Goal: Task Accomplishment & Management: Complete application form

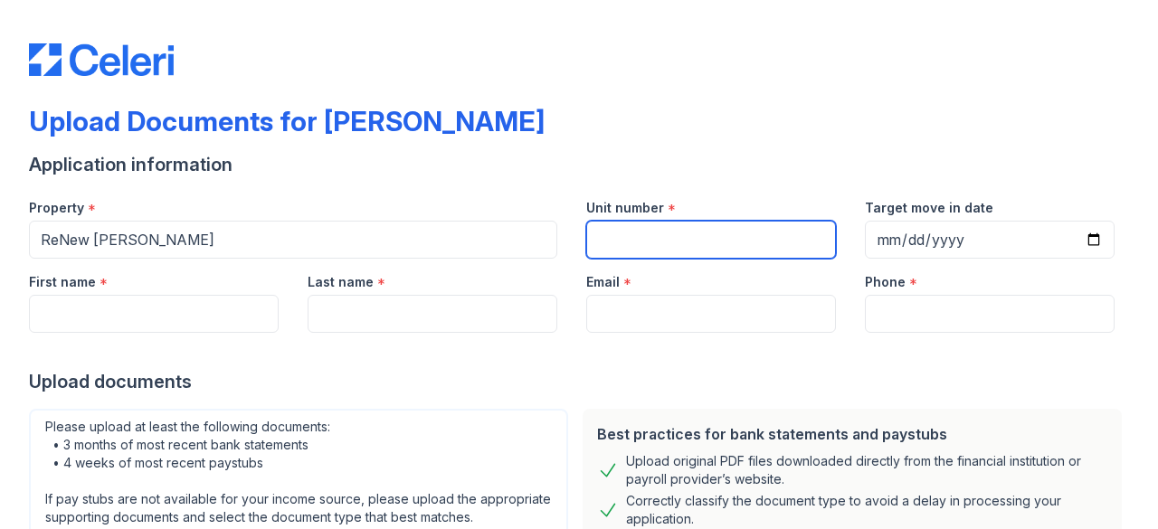
click at [639, 237] on input "Unit number" at bounding box center [711, 240] width 250 height 38
type input "1416"
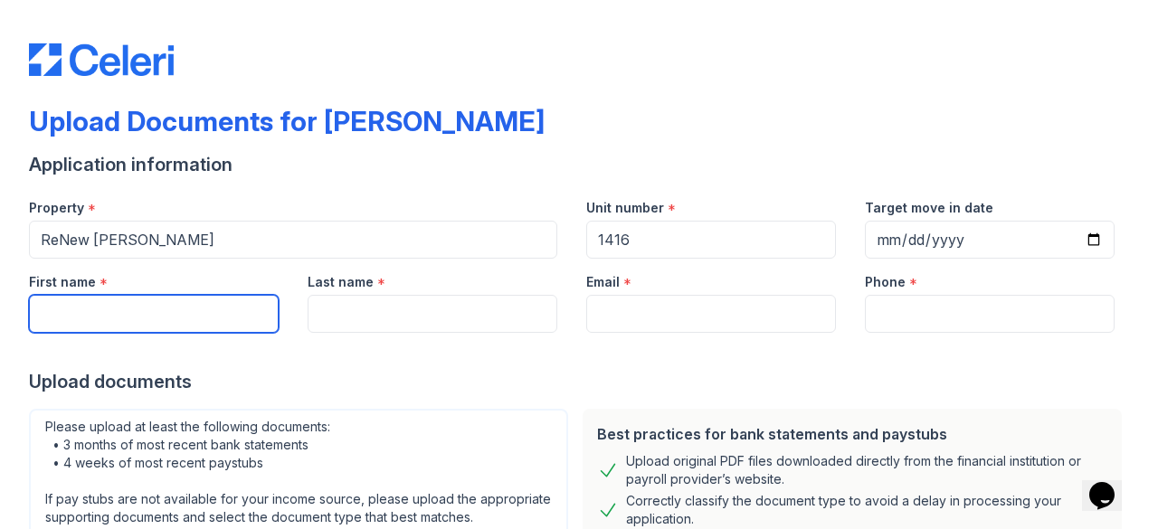
click at [171, 298] on input "First name" at bounding box center [154, 314] width 250 height 38
click at [44, 316] on input "[GEOGRAPHIC_DATA]" at bounding box center [154, 314] width 250 height 38
type input "[GEOGRAPHIC_DATA]"
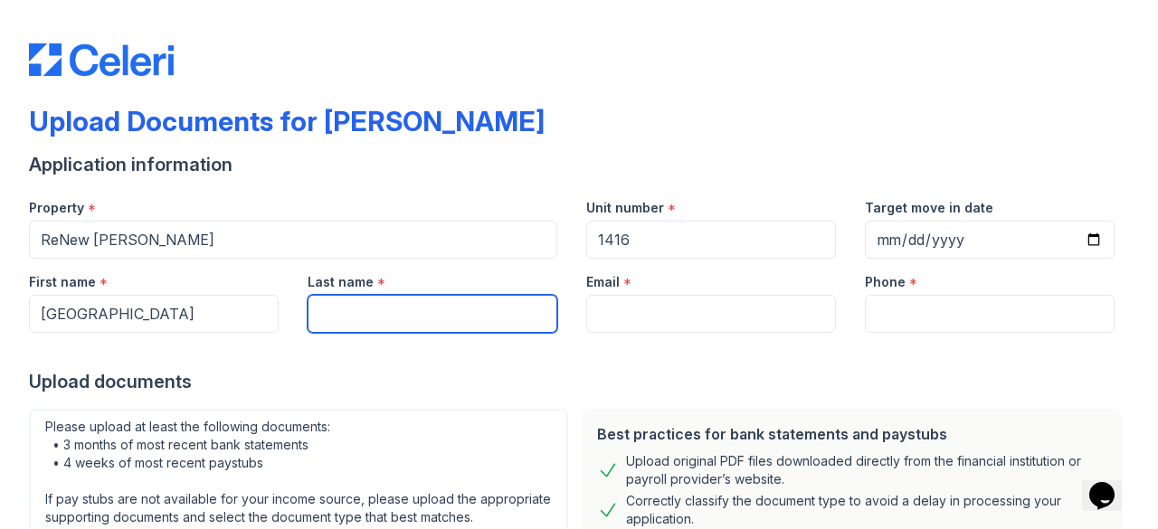
click at [357, 301] on input "Last name" at bounding box center [433, 314] width 250 height 38
type input "Brown"
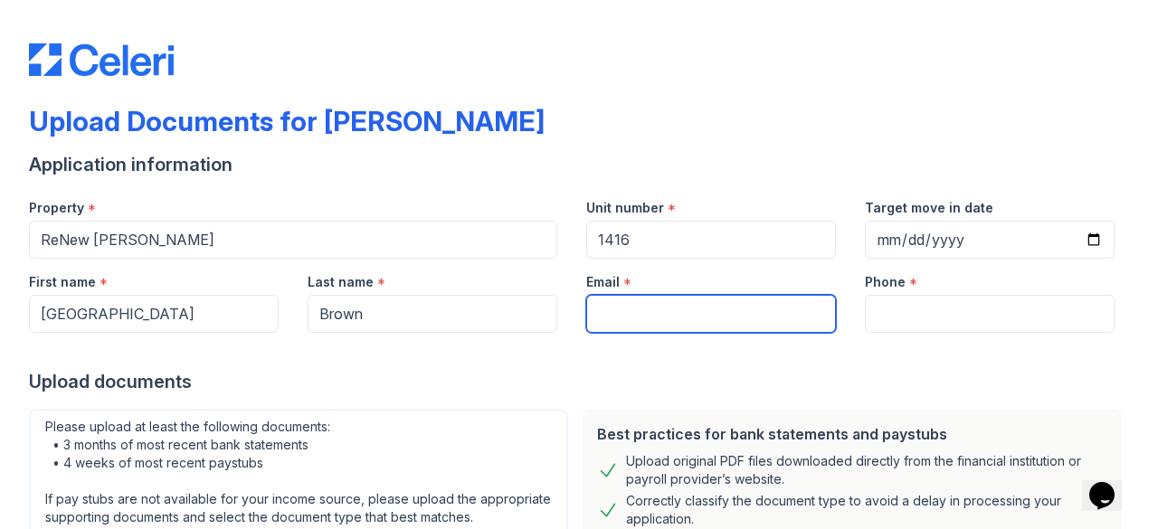
click at [630, 302] on input "Email" at bounding box center [711, 314] width 250 height 38
type input "[EMAIL_ADDRESS][DOMAIN_NAME]"
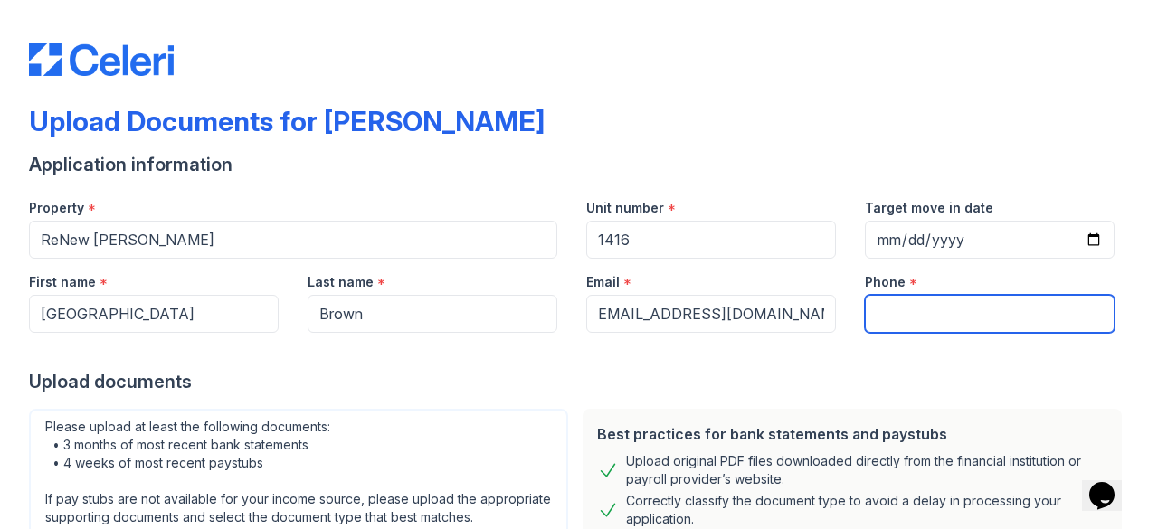
scroll to position [0, 0]
click at [918, 302] on input "Phone" at bounding box center [990, 314] width 250 height 38
type input "6013236955"
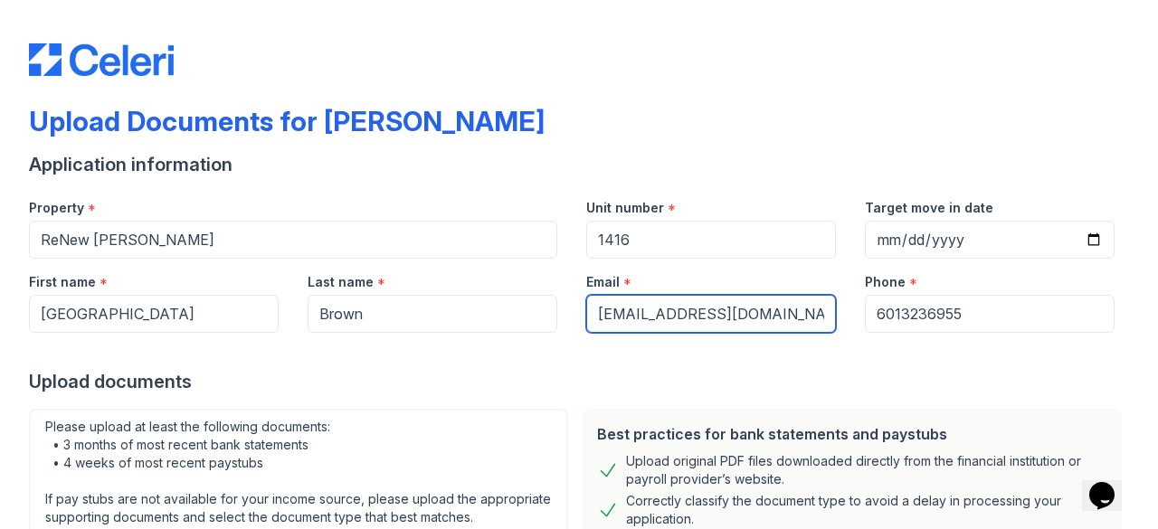
click at [597, 312] on input "[EMAIL_ADDRESS][DOMAIN_NAME]" at bounding box center [711, 314] width 250 height 38
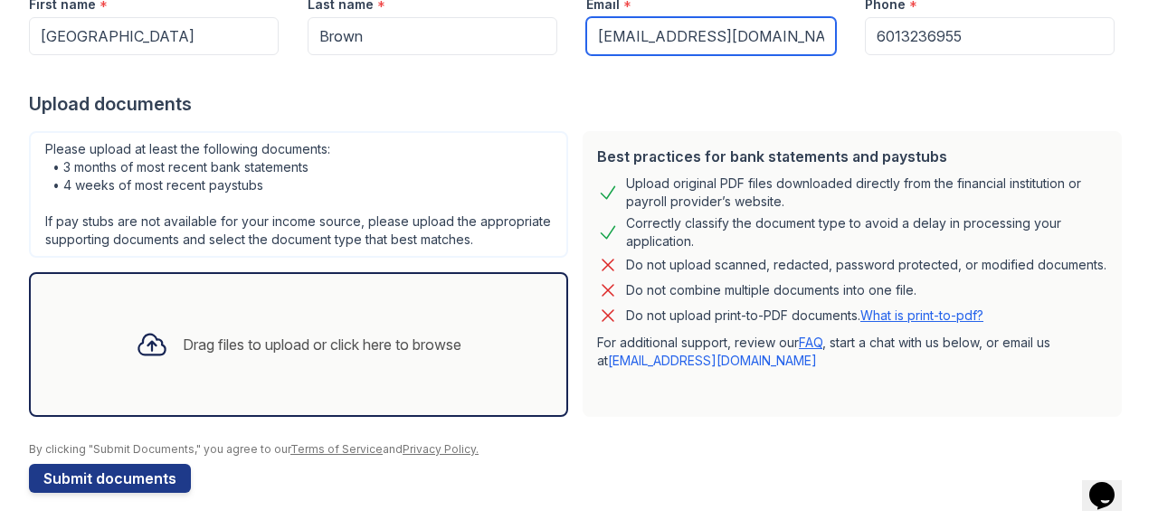
scroll to position [293, 0]
type input "[EMAIL_ADDRESS][DOMAIN_NAME]"
click at [349, 356] on div "Drag files to upload or click here to browse" at bounding box center [322, 345] width 279 height 22
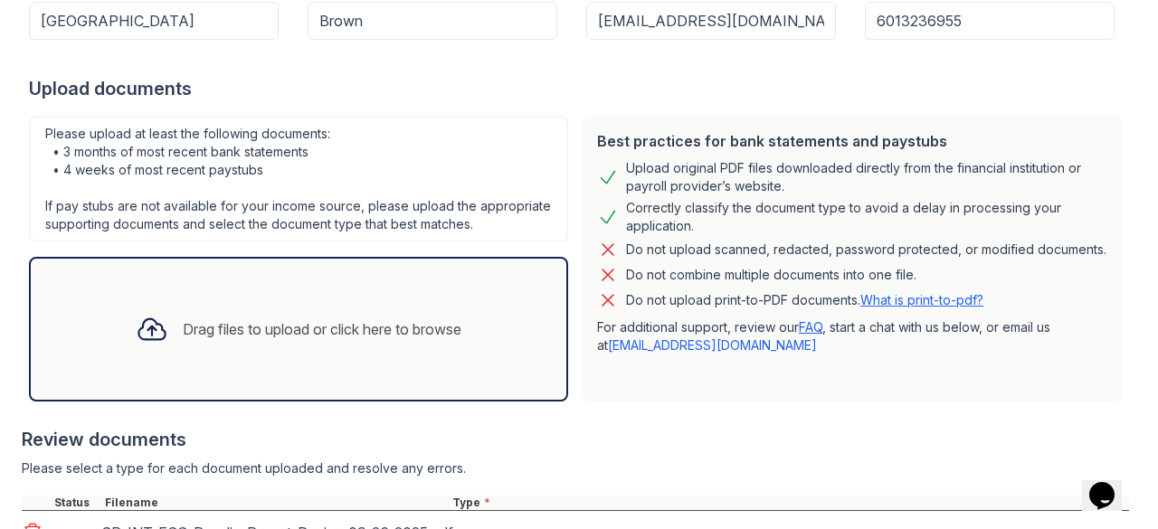
click at [268, 340] on div "Drag files to upload or click here to browse" at bounding box center [322, 330] width 279 height 22
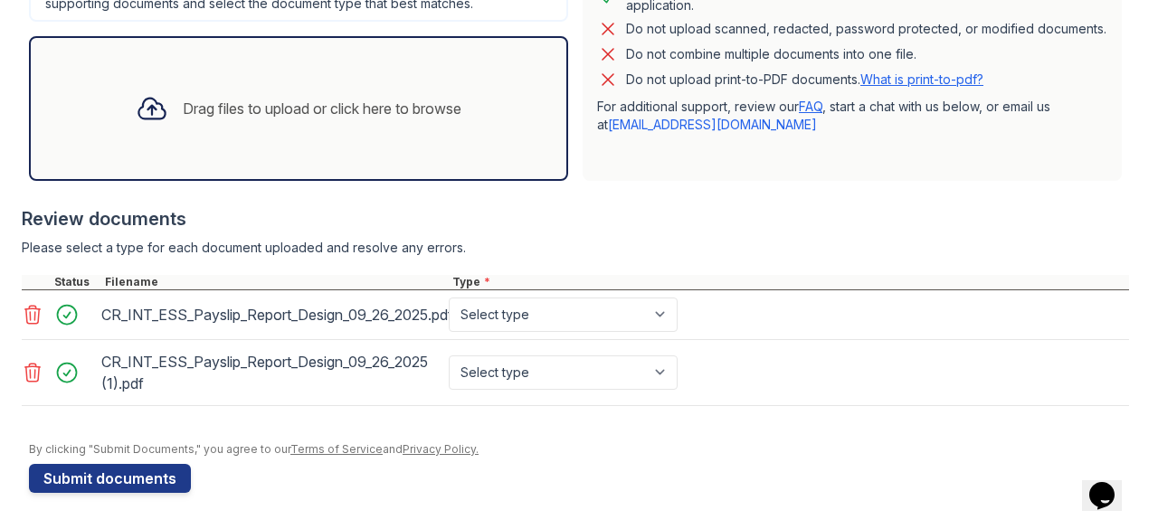
scroll to position [528, 0]
click at [402, 327] on div "CR_INT_ESS_Payslip_Report_Design_09_26_2025.pdf" at bounding box center [271, 314] width 340 height 29
click at [566, 316] on select "Select type Paystub Bank Statement Offer Letter Tax Documents Benefit Award Let…" at bounding box center [563, 315] width 229 height 34
select select "paystub"
click at [449, 299] on select "Select type Paystub Bank Statement Offer Letter Tax Documents Benefit Award Let…" at bounding box center [563, 315] width 229 height 34
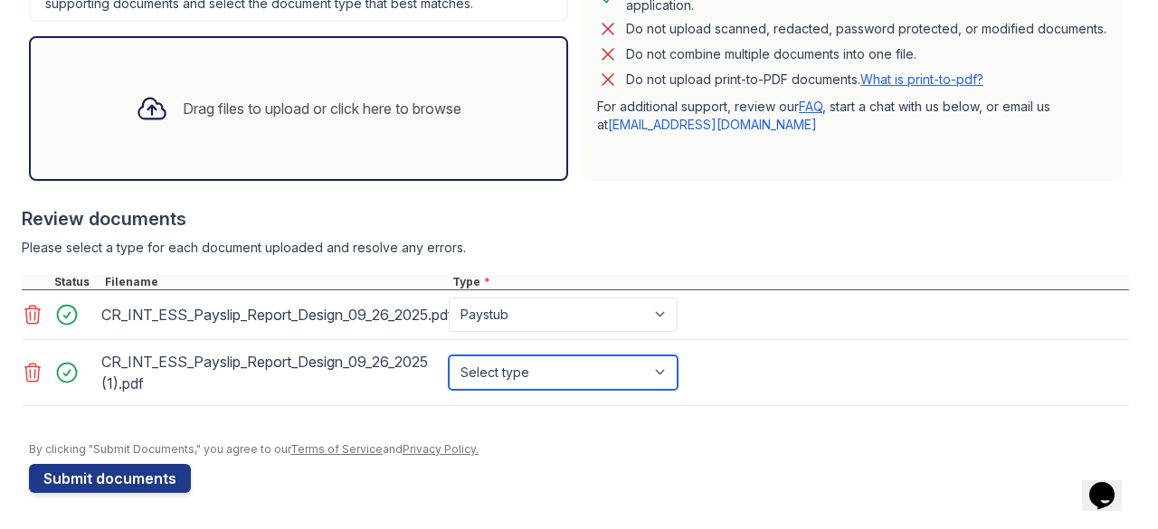
click at [537, 372] on select "Select type Paystub Bank Statement Offer Letter Tax Documents Benefit Award Let…" at bounding box center [563, 373] width 229 height 34
select select "paystub"
click at [449, 356] on select "Select type Paystub Bank Statement Offer Letter Tax Documents Benefit Award Let…" at bounding box center [563, 373] width 229 height 34
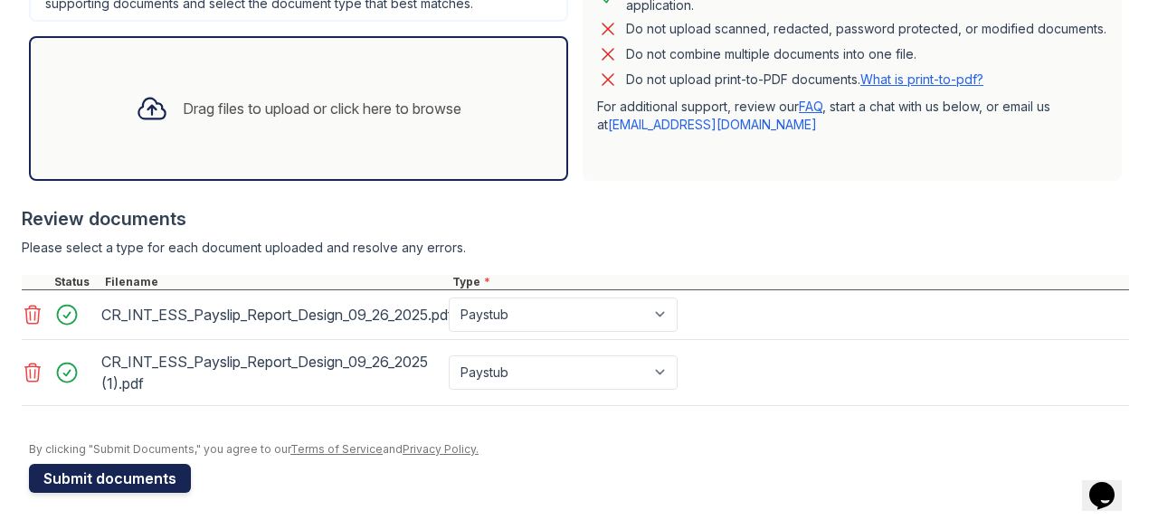
click at [100, 482] on button "Submit documents" at bounding box center [110, 478] width 162 height 29
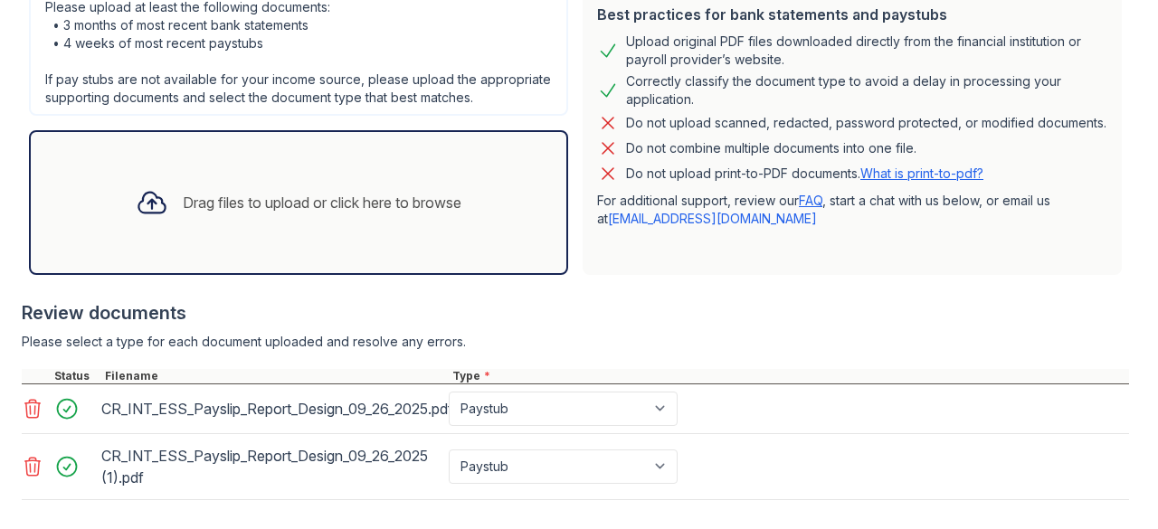
scroll to position [471, 0]
click at [378, 233] on div "Drag files to upload or click here to browse" at bounding box center [298, 202] width 355 height 62
click at [371, 232] on div "Drag files to upload or click here to browse" at bounding box center [298, 202] width 355 height 62
click at [321, 213] on div "Drag files to upload or click here to browse" at bounding box center [322, 202] width 279 height 22
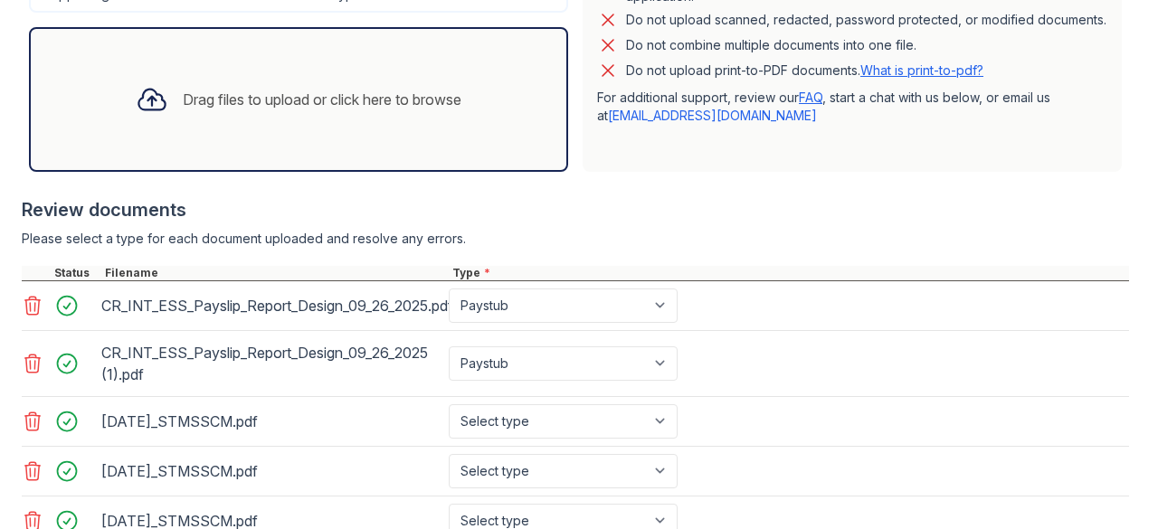
scroll to position [574, 0]
click at [367, 129] on div "Drag files to upload or click here to browse" at bounding box center [298, 100] width 355 height 62
click at [391, 130] on div "Drag files to upload or click here to browse" at bounding box center [298, 100] width 355 height 62
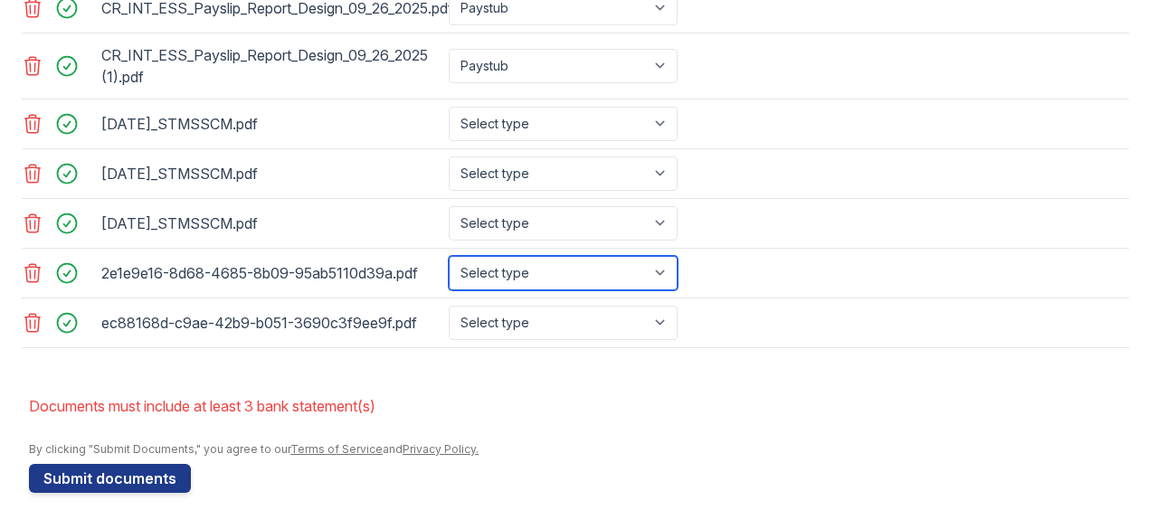
click at [659, 272] on select "Select type Paystub Bank Statement Offer Letter Tax Documents Benefit Award Let…" at bounding box center [563, 273] width 229 height 34
select select "paystub"
click at [449, 258] on select "Select type Paystub Bank Statement Offer Letter Tax Documents Benefit Award Let…" at bounding box center [563, 273] width 229 height 34
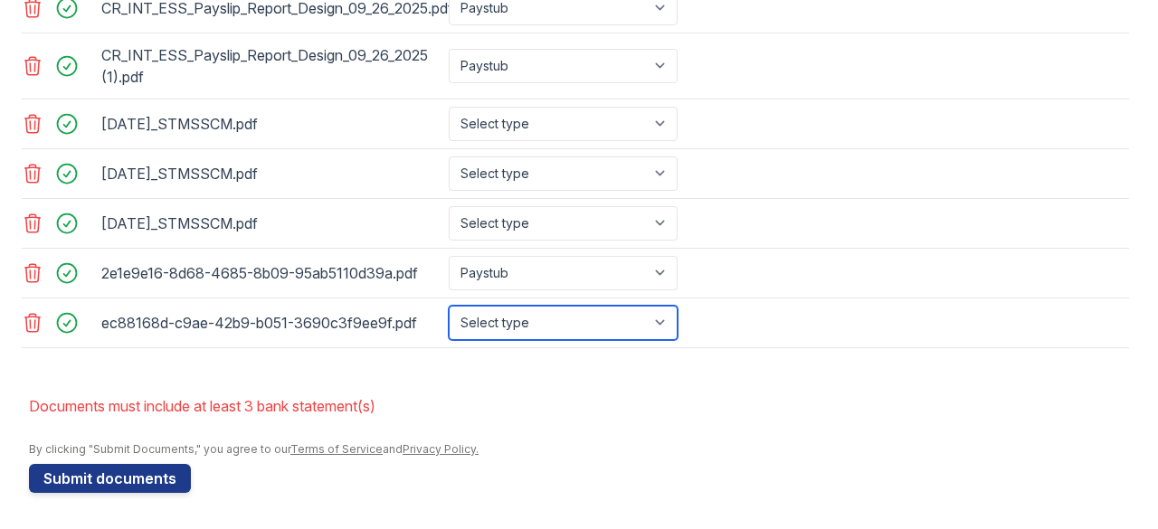
click at [639, 322] on select "Select type Paystub Bank Statement Offer Letter Tax Documents Benefit Award Let…" at bounding box center [563, 323] width 229 height 34
select select "paystub"
click at [449, 307] on select "Select type Paystub Bank Statement Offer Letter Tax Documents Benefit Award Let…" at bounding box center [563, 323] width 229 height 34
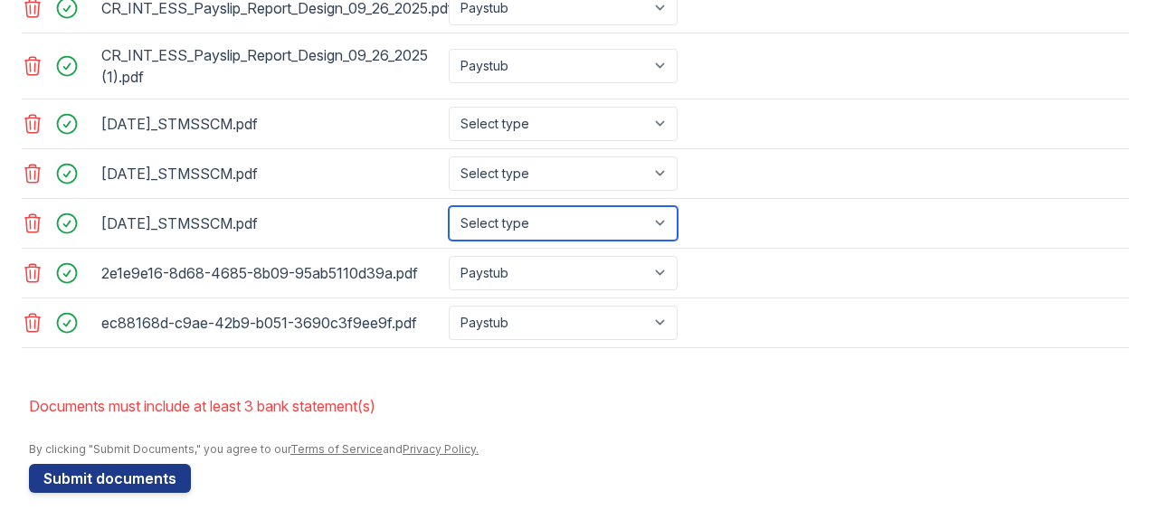
click at [620, 224] on select "Select type Paystub Bank Statement Offer Letter Tax Documents Benefit Award Let…" at bounding box center [563, 223] width 229 height 34
select select "bank_statement"
click at [449, 209] on select "Select type Paystub Bank Statement Offer Letter Tax Documents Benefit Award Let…" at bounding box center [563, 223] width 229 height 34
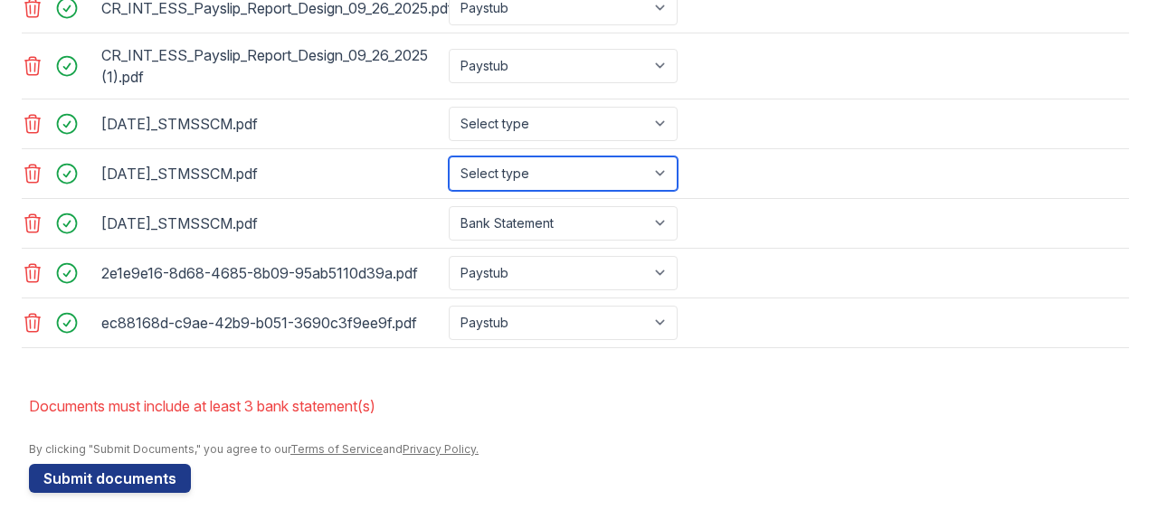
click at [582, 178] on select "Select type Paystub Bank Statement Offer Letter Tax Documents Benefit Award Let…" at bounding box center [563, 174] width 229 height 34
select select "bank_statement"
click at [449, 160] on select "Select type Paystub Bank Statement Offer Letter Tax Documents Benefit Award Let…" at bounding box center [563, 174] width 229 height 34
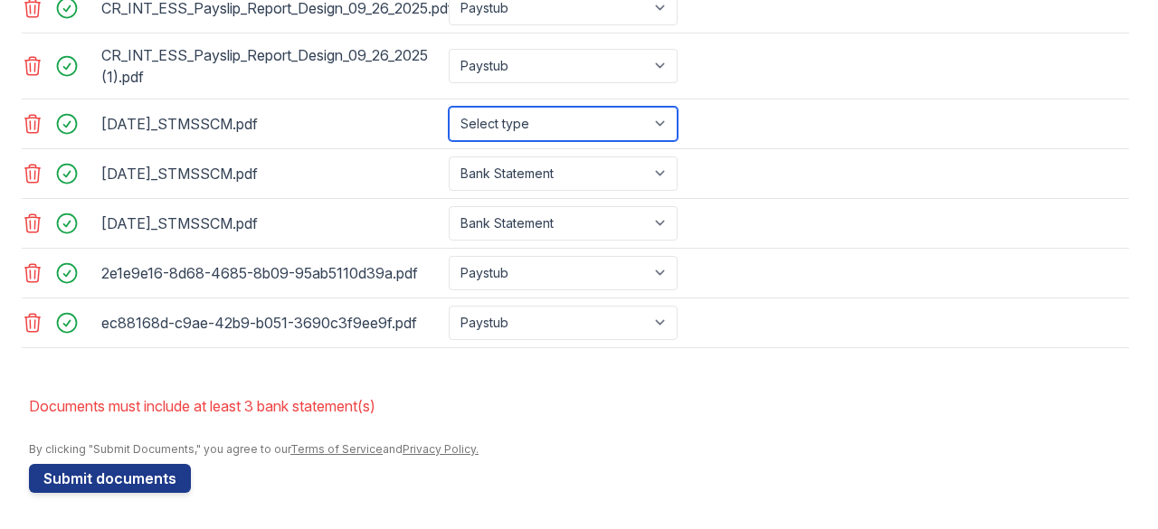
click at [587, 115] on select "Select type Paystub Bank Statement Offer Letter Tax Documents Benefit Award Let…" at bounding box center [563, 124] width 229 height 34
select select "bank_statement"
click at [449, 111] on select "Select type Paystub Bank Statement Offer Letter Tax Documents Benefit Award Let…" at bounding box center [563, 124] width 229 height 34
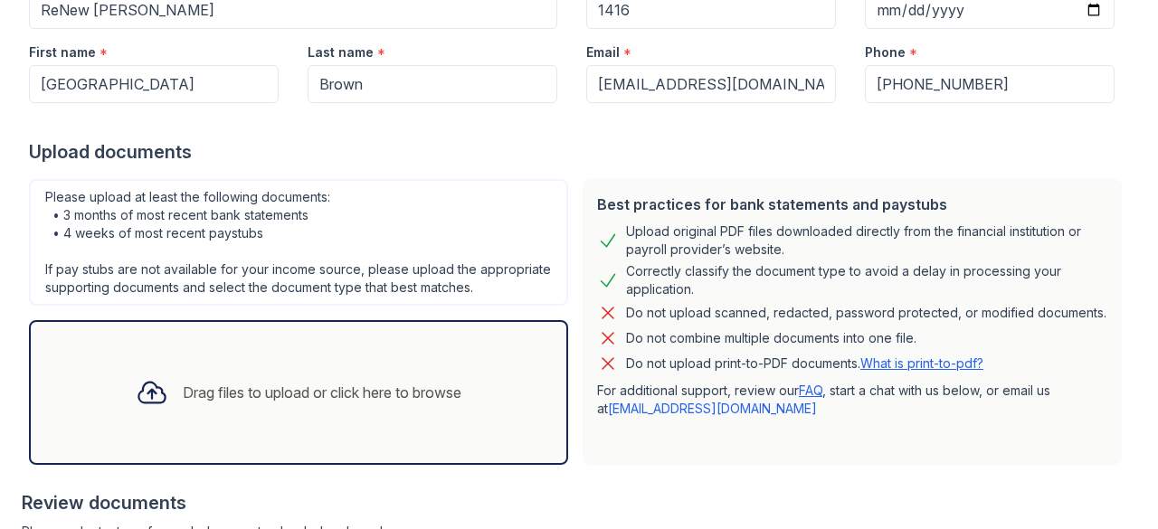
scroll to position [281, 0]
click at [306, 390] on div "Drag files to upload or click here to browse" at bounding box center [298, 393] width 355 height 62
click at [476, 395] on div "Drag files to upload or click here to browse" at bounding box center [298, 393] width 355 height 62
click at [323, 372] on div "Drag files to upload or click here to browse" at bounding box center [298, 392] width 539 height 145
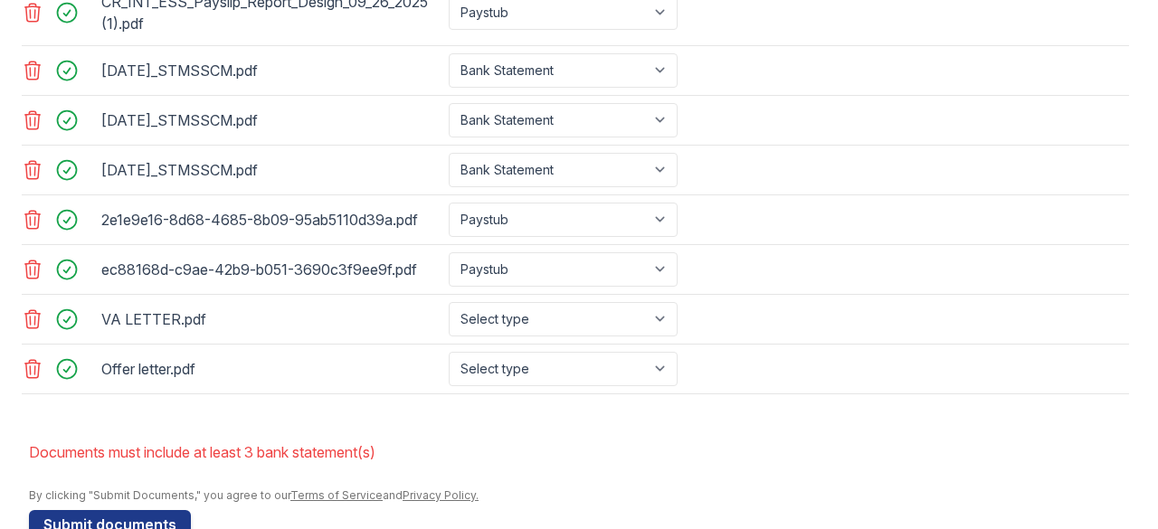
scroll to position [930, 0]
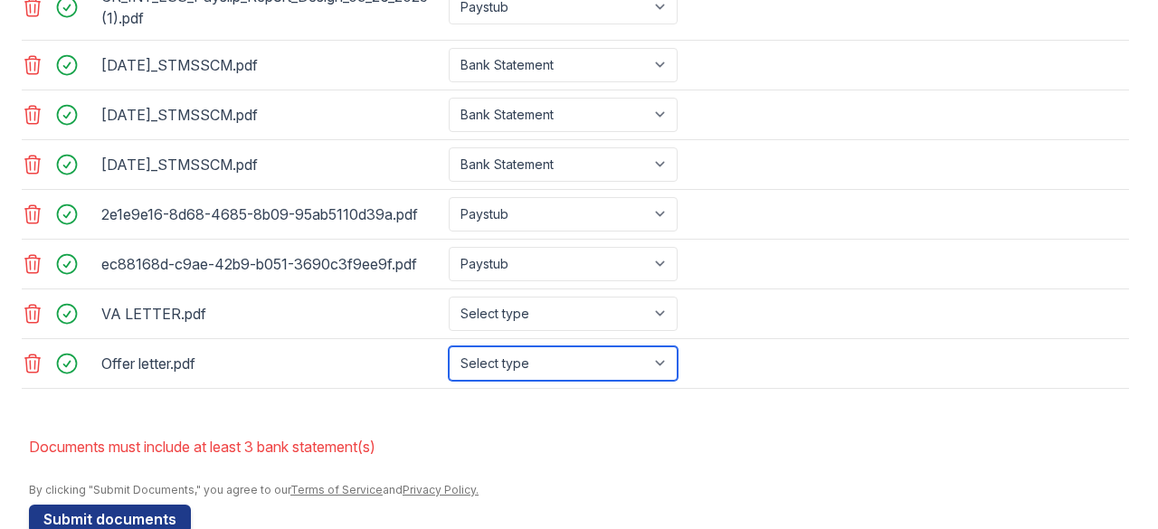
click at [613, 378] on select "Select type Paystub Bank Statement Offer Letter Tax Documents Benefit Award Let…" at bounding box center [563, 364] width 229 height 34
select select "offer_letter"
click at [449, 356] on select "Select type Paystub Bank Statement Offer Letter Tax Documents Benefit Award Let…" at bounding box center [563, 364] width 229 height 34
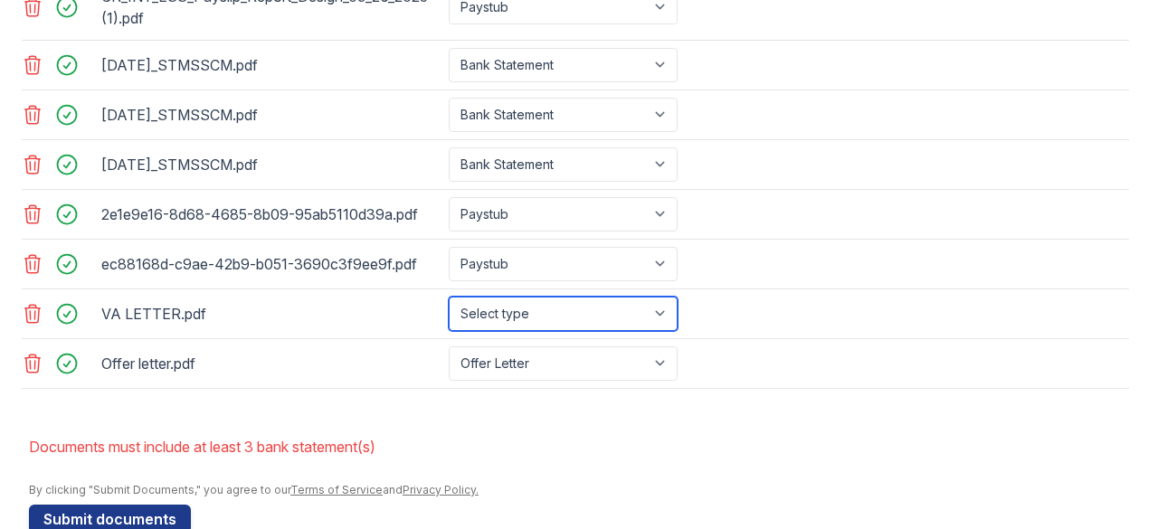
click at [595, 321] on select "Select type Paystub Bank Statement Offer Letter Tax Documents Benefit Award Let…" at bounding box center [563, 314] width 229 height 34
select select "benefit_award_letter"
click at [449, 307] on select "Select type Paystub Bank Statement Offer Letter Tax Documents Benefit Award Let…" at bounding box center [563, 314] width 229 height 34
click at [655, 328] on select "Select type Paystub Bank Statement Offer Letter Tax Documents Benefit Award Let…" at bounding box center [563, 314] width 229 height 34
click at [817, 452] on li "Documents must include at least 3 bank statement(s)" at bounding box center [579, 447] width 1100 height 36
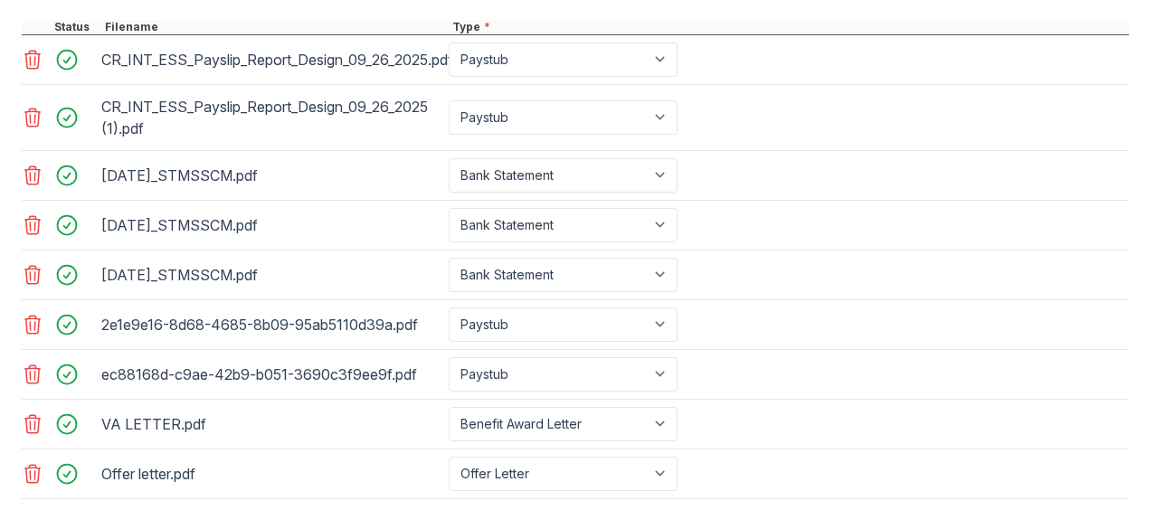
scroll to position [979, 0]
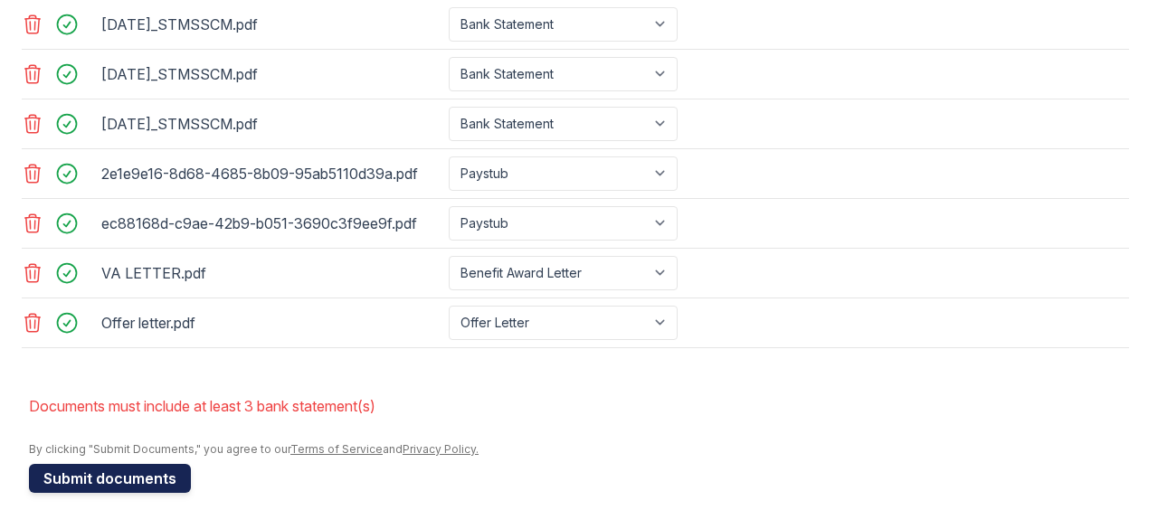
click at [147, 492] on button "Submit documents" at bounding box center [110, 478] width 162 height 29
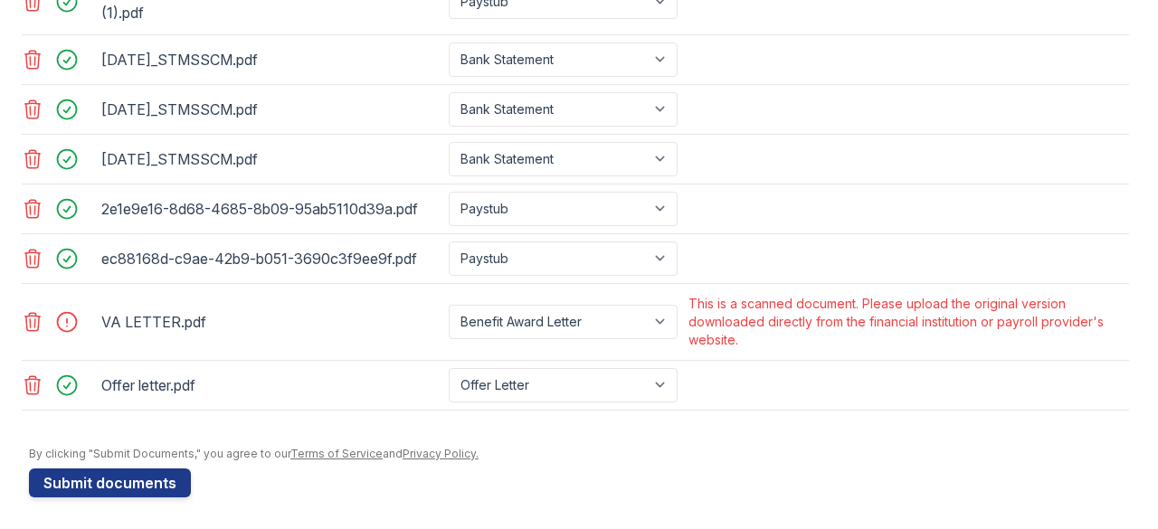
scroll to position [943, 0]
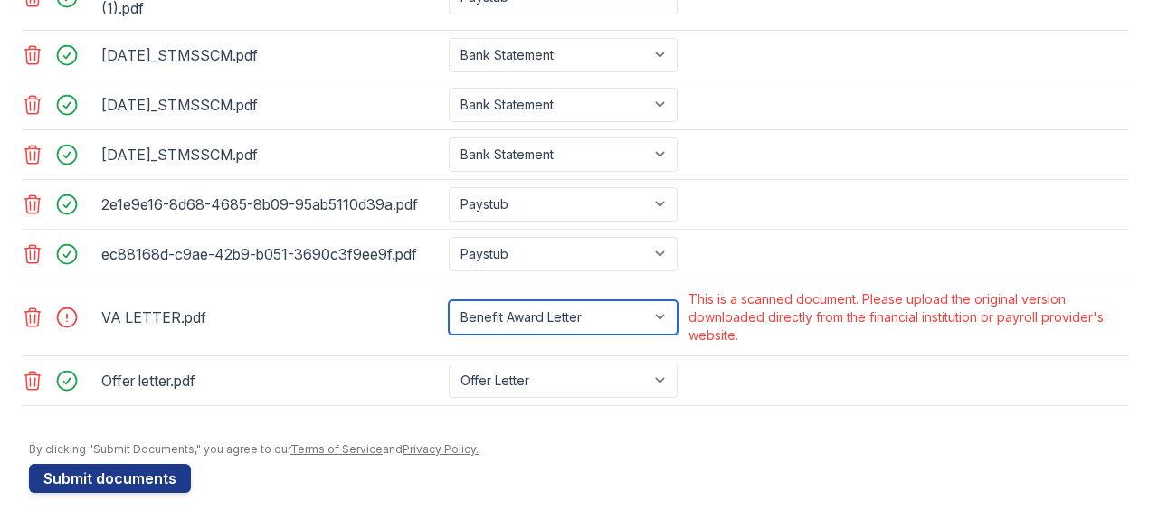
click at [661, 322] on select "Paystub Bank Statement Offer Letter Tax Documents Benefit Award Letter Investme…" at bounding box center [563, 317] width 229 height 34
select select "other"
click at [449, 309] on select "Paystub Bank Statement Offer Letter Tax Documents Benefit Award Letter Investme…" at bounding box center [563, 317] width 229 height 34
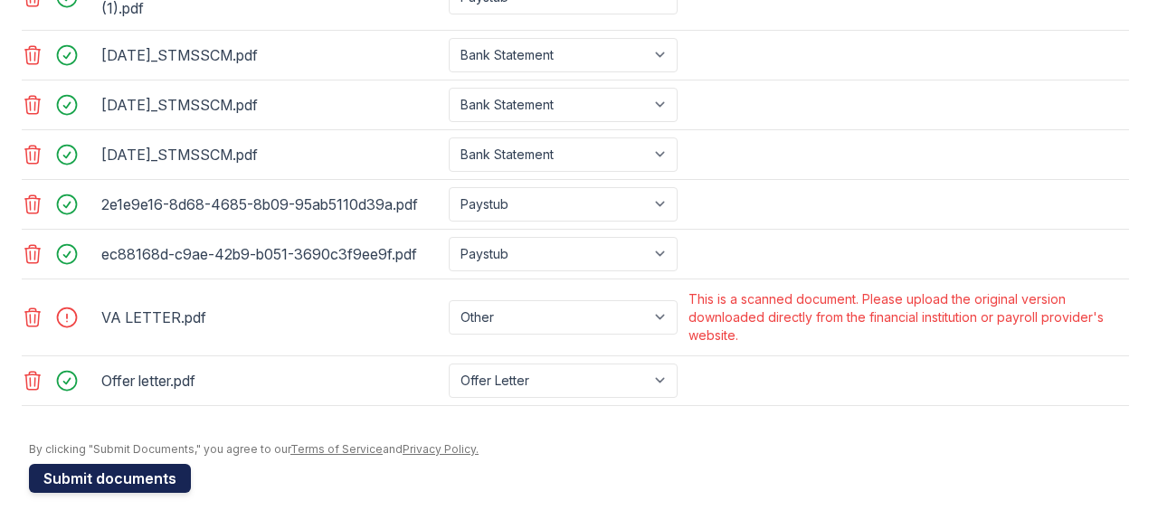
click at [175, 480] on button "Submit documents" at bounding box center [110, 478] width 162 height 29
